Goal: Complete application form

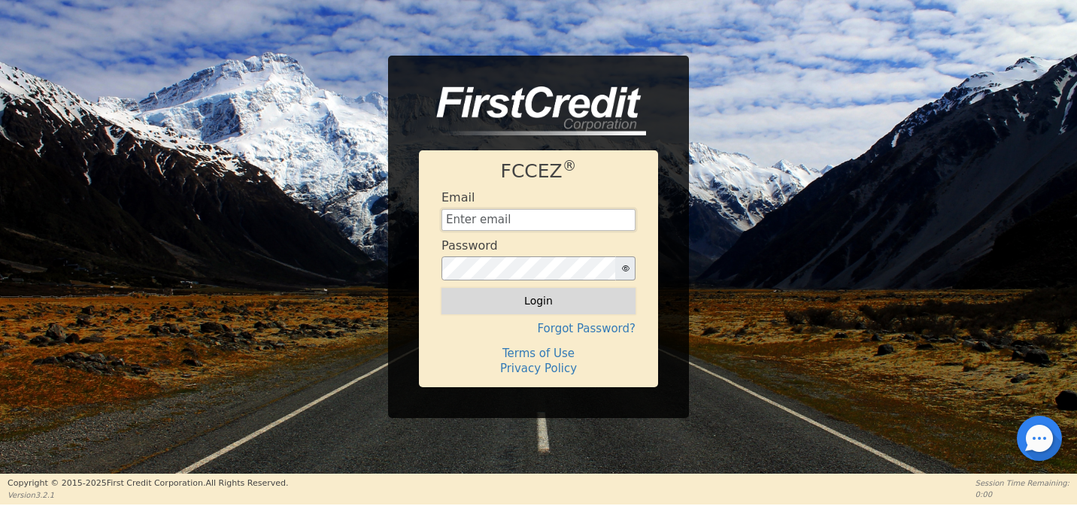
type input "[EMAIL_ADDRESS][DOMAIN_NAME]"
click at [543, 304] on button "Login" at bounding box center [539, 301] width 194 height 26
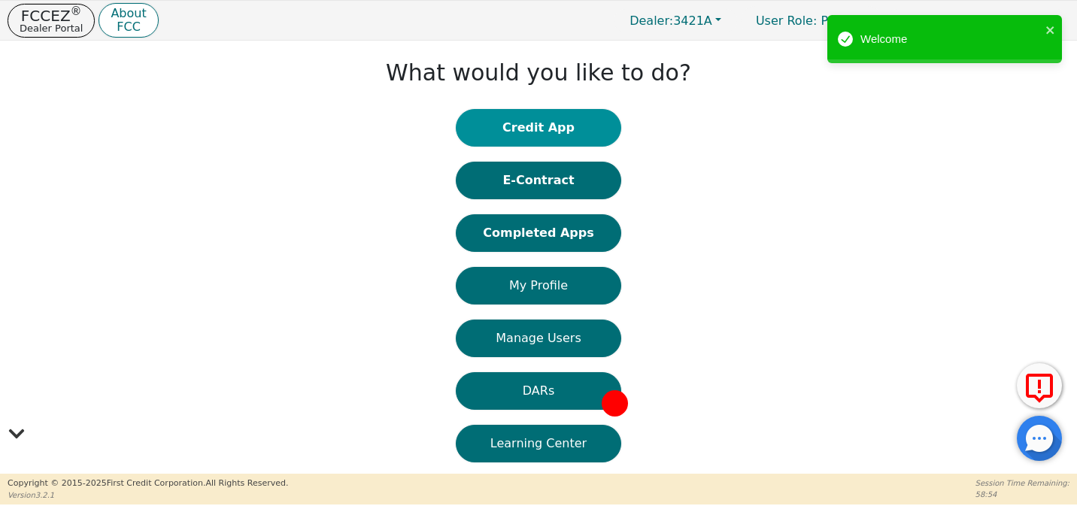
click at [545, 120] on button "Credit App" at bounding box center [538, 128] width 165 height 38
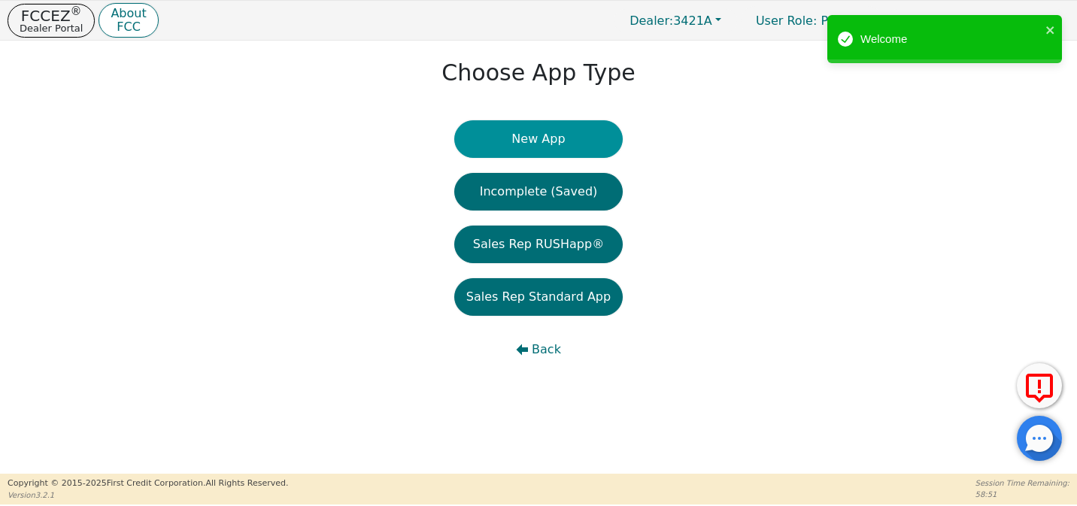
click at [552, 141] on button "New App" at bounding box center [538, 139] width 168 height 38
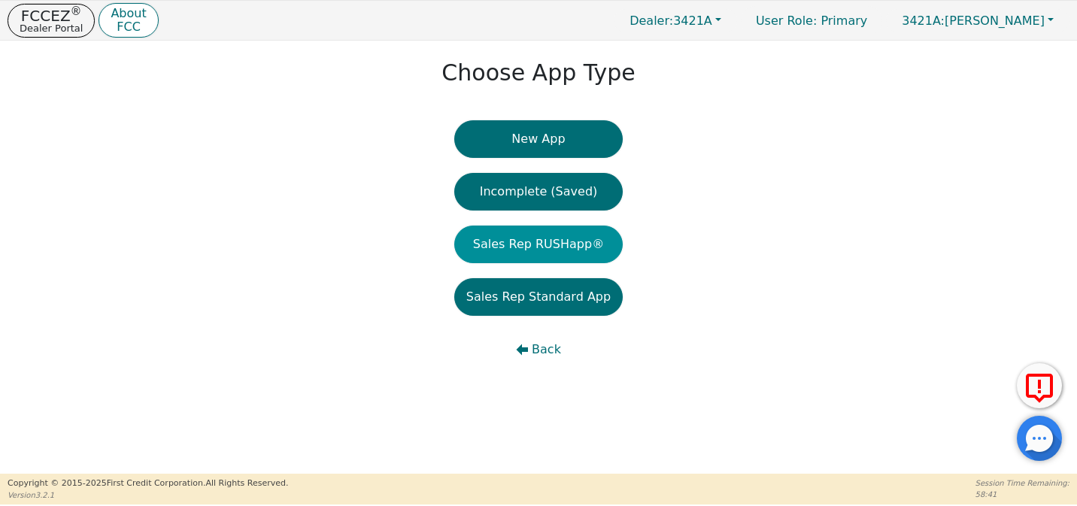
click at [559, 247] on button "Sales Rep RUSHapp®" at bounding box center [538, 245] width 168 height 38
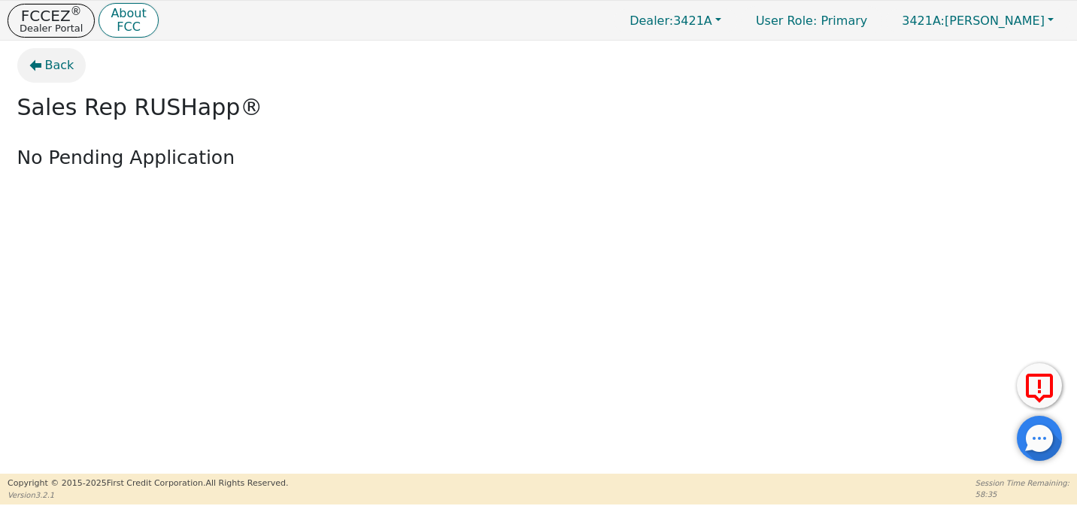
click at [60, 72] on span "Back" at bounding box center [59, 65] width 29 height 18
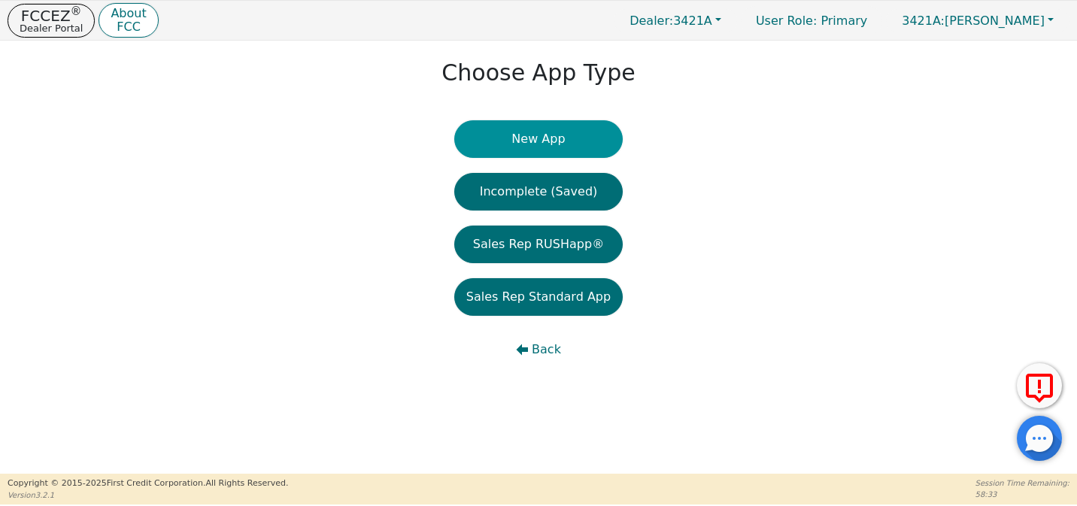
click at [553, 144] on button "New App" at bounding box center [538, 139] width 168 height 38
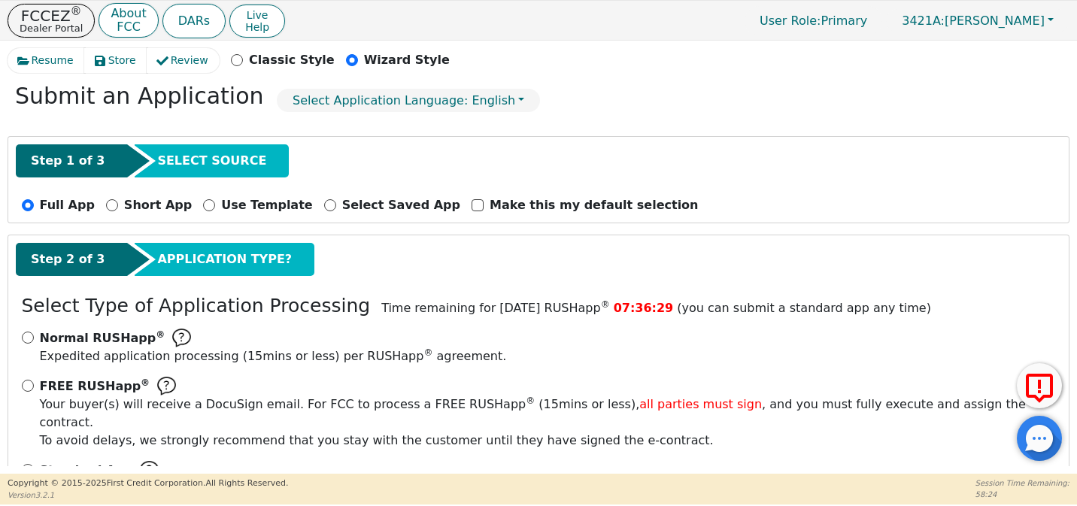
scroll to position [111, 0]
